Goal: Information Seeking & Learning: Learn about a topic

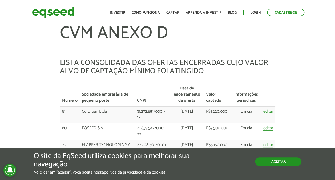
click at [283, 162] on button "Aceitar" at bounding box center [278, 161] width 46 height 9
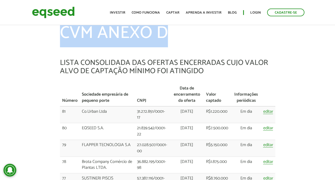
drag, startPoint x: 62, startPoint y: 35, endPoint x: 166, endPoint y: 31, distance: 104.0
click at [166, 31] on h1 "CVM ANEXO D" at bounding box center [167, 41] width 215 height 35
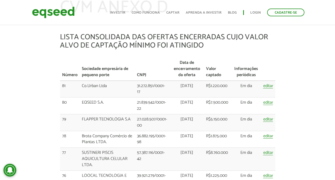
scroll to position [26, 0]
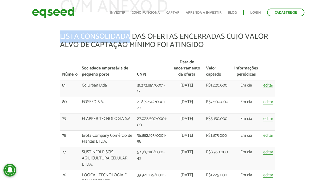
drag, startPoint x: 61, startPoint y: 36, endPoint x: 128, endPoint y: 37, distance: 67.5
click at [128, 37] on h5 "LISTA CONSOLIDADA DAS OFERTAS ENCERRADAS CUJO VALOR ALVO DE CAPTAÇÃO MÍNIMO FOI…" at bounding box center [167, 41] width 215 height 17
click at [61, 35] on h5 "LISTA CONSOLIDADA DAS OFERTAS ENCERRADAS CUJO VALOR ALVO DE CAPTAÇÃO MÍNIMO FOI…" at bounding box center [167, 41] width 215 height 17
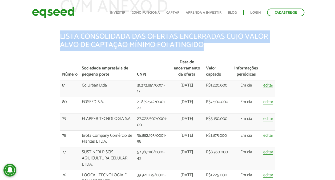
drag, startPoint x: 59, startPoint y: 34, endPoint x: 203, endPoint y: 45, distance: 143.6
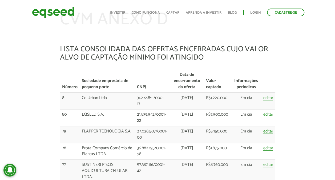
scroll to position [0, 0]
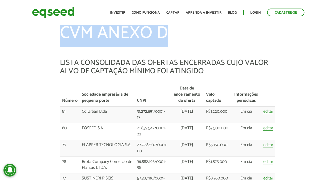
drag, startPoint x: 61, startPoint y: 32, endPoint x: 164, endPoint y: 34, distance: 102.9
click at [164, 34] on h1 "CVM ANEXO D" at bounding box center [167, 41] width 215 height 35
drag, startPoint x: 62, startPoint y: 34, endPoint x: 166, endPoint y: 33, distance: 104.0
click at [166, 33] on h1 "CVM ANEXO D" at bounding box center [167, 41] width 215 height 35
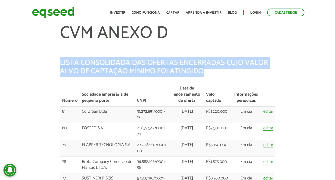
drag, startPoint x: 60, startPoint y: 63, endPoint x: 203, endPoint y: 71, distance: 143.7
click at [203, 71] on h5 "LISTA CONSOLIDADA DAS OFERTAS ENCERRADAS CUJO VALOR ALVO DE CAPTAÇÃO MÍNIMO FOI…" at bounding box center [167, 67] width 215 height 17
drag, startPoint x: 203, startPoint y: 71, endPoint x: 162, endPoint y: 66, distance: 41.7
click at [162, 66] on h5 "LISTA CONSOLIDADA DAS OFERTAS ENCERRADAS CUJO VALOR ALVO DE CAPTAÇÃO MÍNIMO FOI…" at bounding box center [167, 67] width 215 height 17
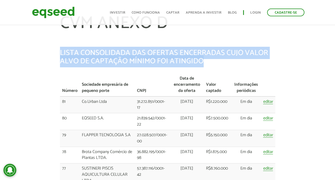
scroll to position [9, 0]
click at [105, 59] on h5 "LISTA CONSOLIDADA DAS OFERTAS ENCERRADAS CUJO VALOR ALVO DE CAPTAÇÃO MÍNIMO FOI…" at bounding box center [167, 57] width 215 height 17
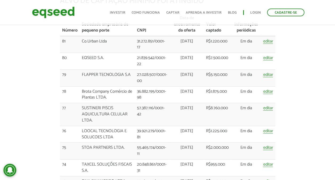
scroll to position [0, 0]
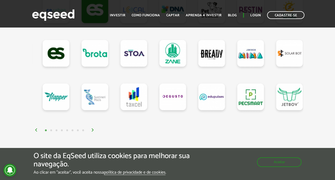
scroll to position [530, 0]
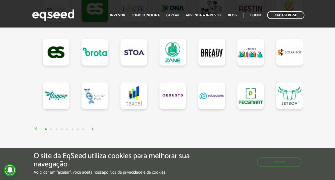
click at [92, 127] on img at bounding box center [92, 128] width 3 height 3
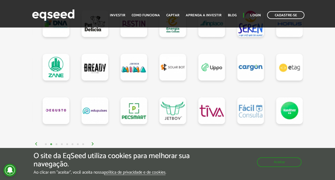
scroll to position [523, 0]
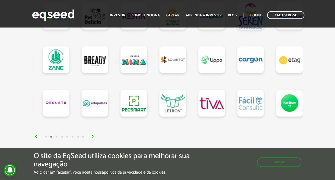
click at [93, 136] on img at bounding box center [92, 136] width 3 height 3
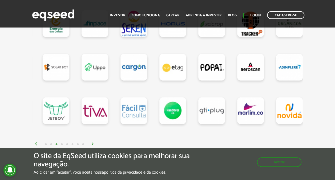
scroll to position [516, 0]
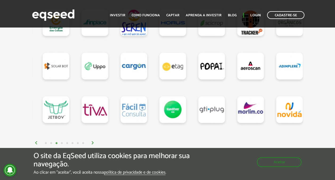
click at [93, 142] on img at bounding box center [92, 142] width 3 height 3
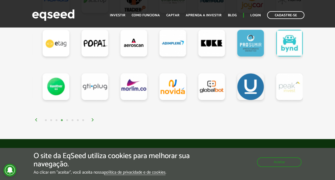
scroll to position [539, 0]
click at [94, 118] on img at bounding box center [92, 119] width 3 height 3
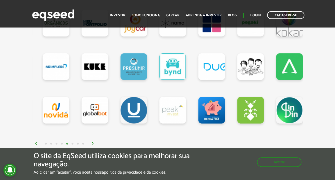
scroll to position [527, 0]
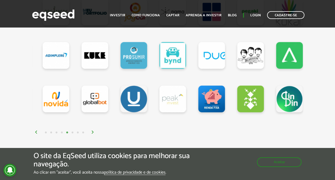
click at [95, 133] on div "1 2 3 4 5 6 7 8" at bounding box center [169, 132] width 269 height 6
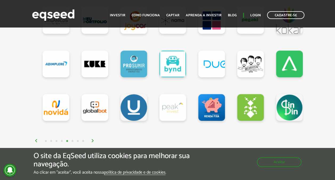
click at [94, 141] on img at bounding box center [92, 140] width 3 height 3
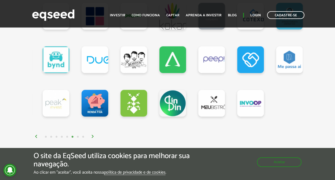
scroll to position [525, 0]
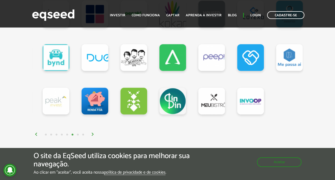
click at [93, 133] on img at bounding box center [92, 134] width 3 height 3
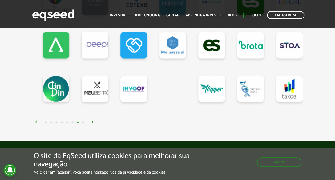
scroll to position [537, 0]
click at [93, 122] on img at bounding box center [92, 121] width 3 height 3
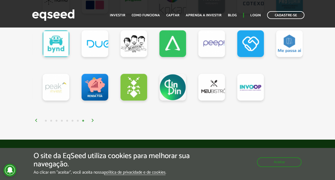
scroll to position [541, 0]
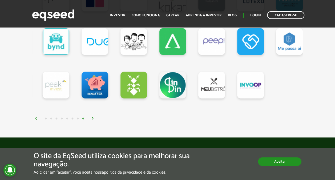
click at [269, 161] on button "Aceitar" at bounding box center [279, 161] width 43 height 9
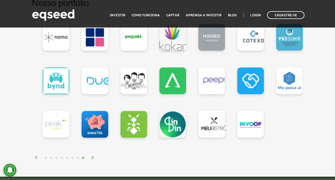
scroll to position [501, 0]
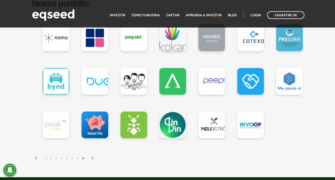
click at [90, 155] on div "1 2 3 4 5 6 7 8" at bounding box center [169, 158] width 269 height 6
click at [93, 158] on img at bounding box center [92, 157] width 3 height 3
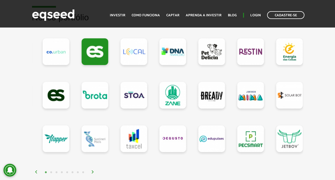
scroll to position [487, 0]
click at [89, 51] on link at bounding box center [95, 51] width 27 height 27
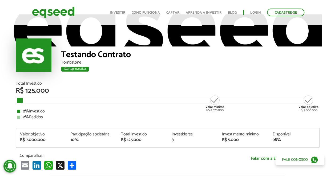
scroll to position [12, 0]
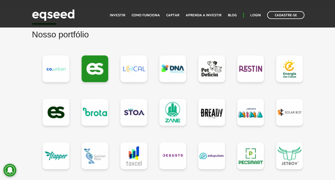
scroll to position [468, 0]
